Goal: Information Seeking & Learning: Learn about a topic

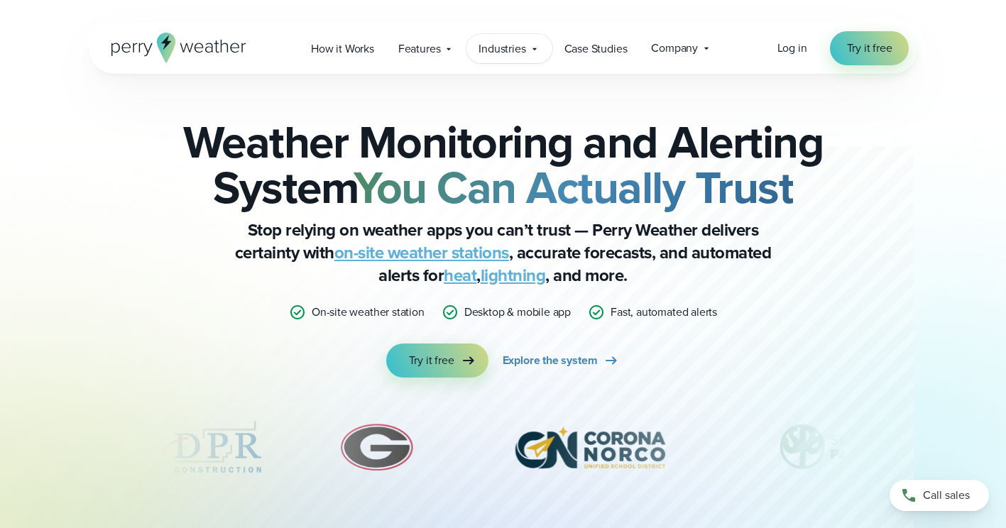
click at [515, 53] on span "Industries" at bounding box center [502, 48] width 47 height 17
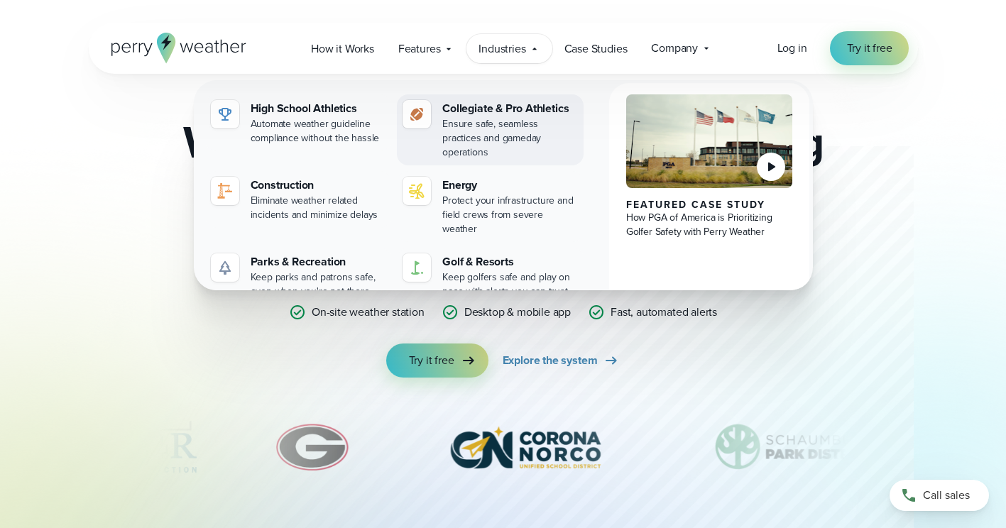
click at [504, 107] on div "Collegiate & Pro Athletics" at bounding box center [510, 108] width 136 height 17
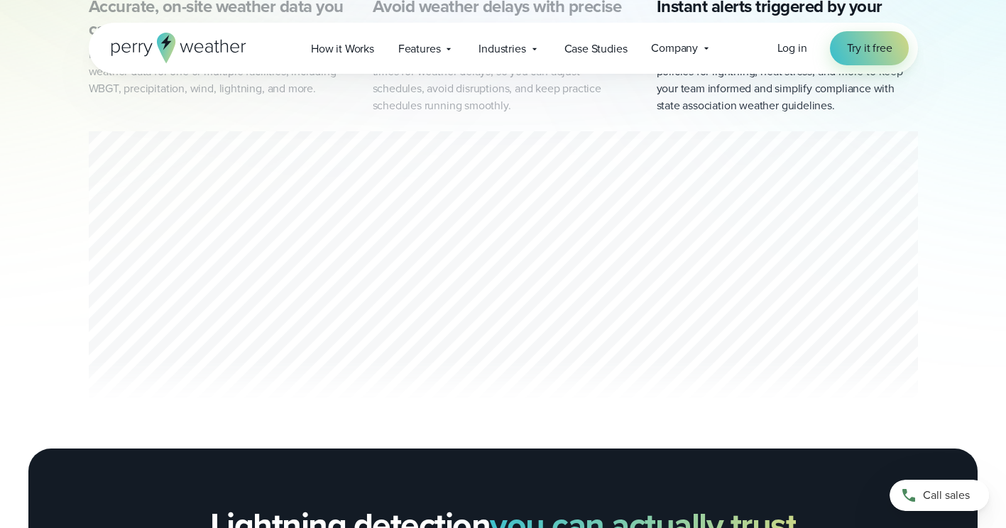
scroll to position [852, 0]
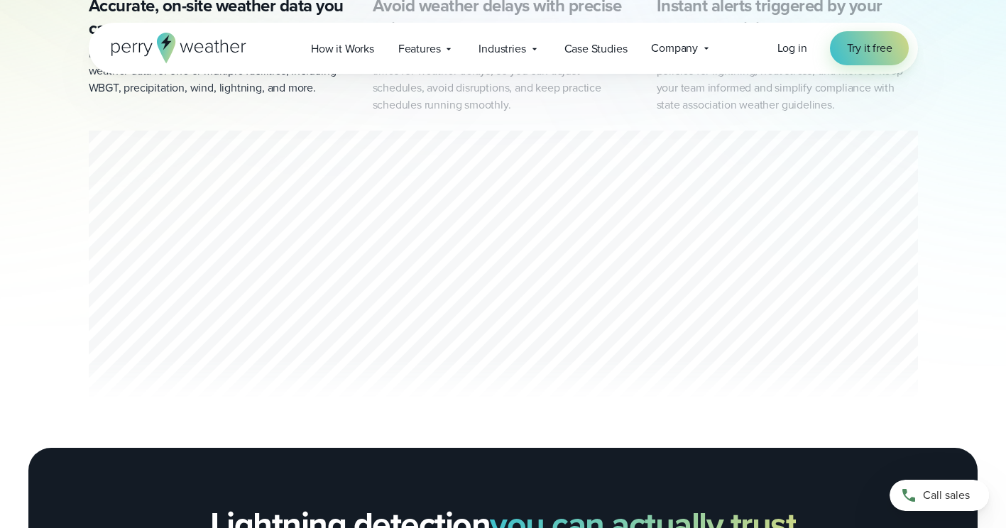
drag, startPoint x: 484, startPoint y: 312, endPoint x: 922, endPoint y: 214, distance: 449.6
click at [923, 214] on div "Accurate, on-site weather data you can rely on Perry Weather’s on-site stations…" at bounding box center [503, 198] width 1006 height 444
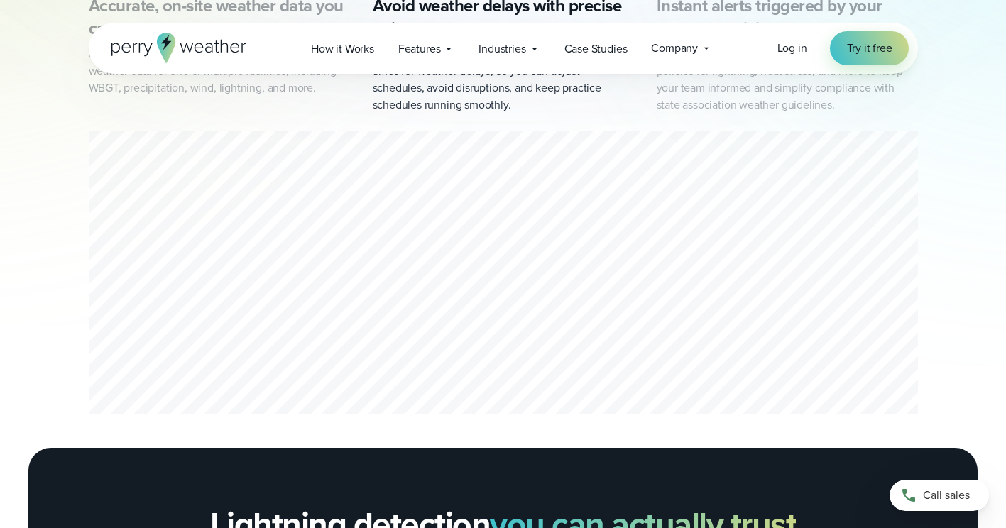
drag, startPoint x: 542, startPoint y: 241, endPoint x: 435, endPoint y: 339, distance: 145.3
click at [435, 339] on div "2 of 3" at bounding box center [503, 275] width 829 height 289
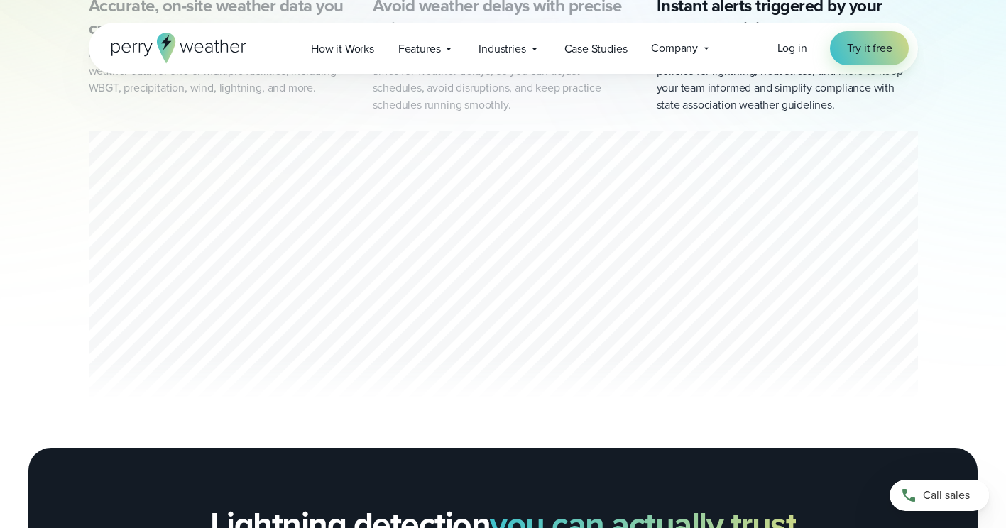
drag, startPoint x: 436, startPoint y: 338, endPoint x: 900, endPoint y: 200, distance: 484.6
click at [900, 200] on div "3 of 3" at bounding box center [503, 275] width 829 height 289
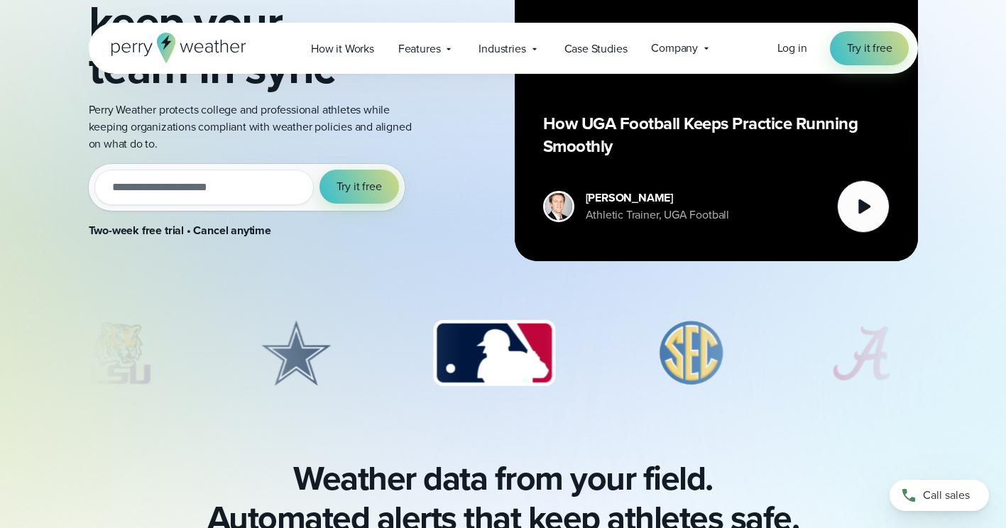
scroll to position [0, 0]
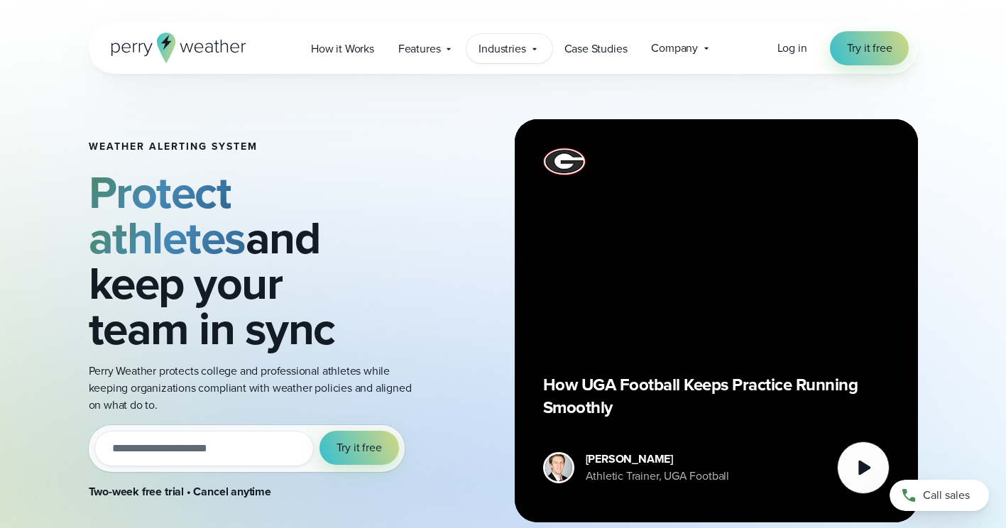
click at [529, 50] on icon at bounding box center [534, 48] width 11 height 11
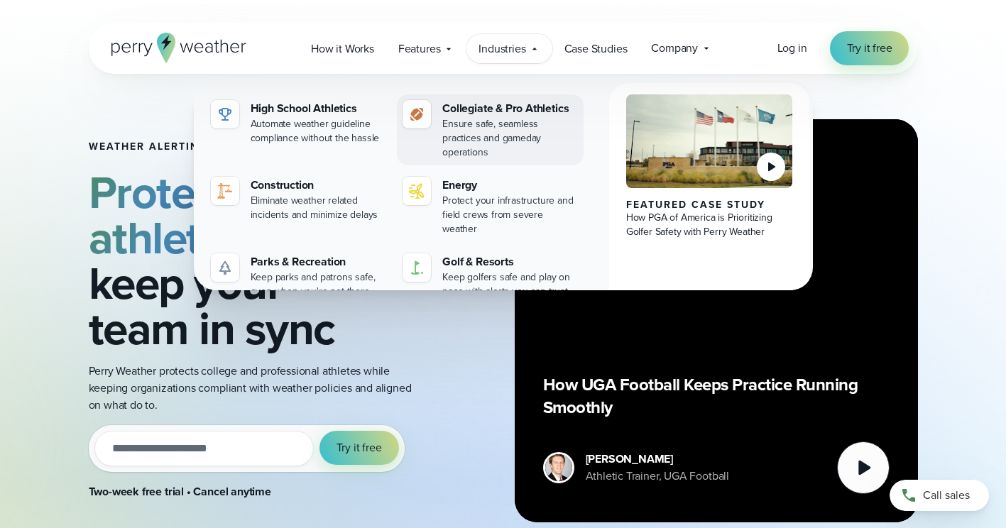
click at [508, 99] on link "Collegiate & Pro Athletics Ensure safe, seamless practices and gameday operatio…" at bounding box center [490, 129] width 187 height 71
